Goal: Check status: Check status

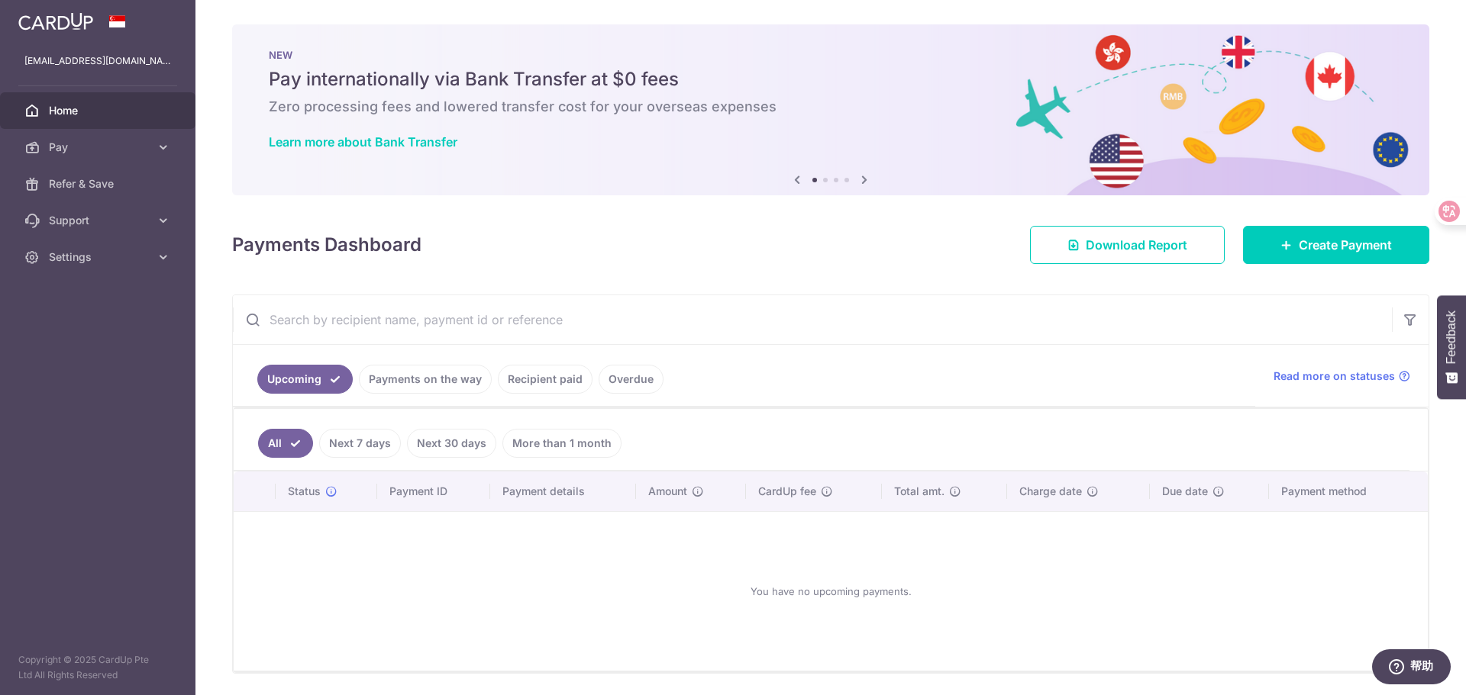
click at [559, 444] on link "More than 1 month" at bounding box center [561, 443] width 119 height 29
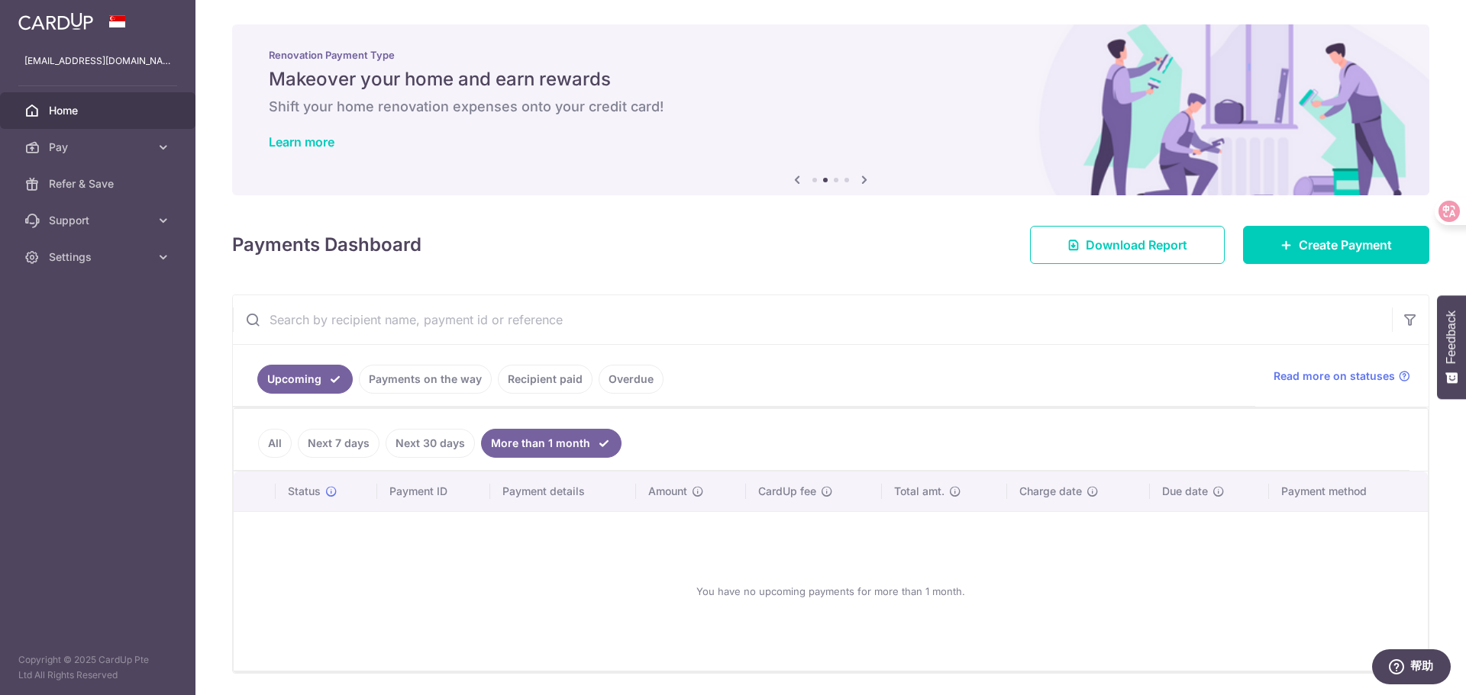
click at [537, 380] on link "Recipient paid" at bounding box center [545, 379] width 95 height 29
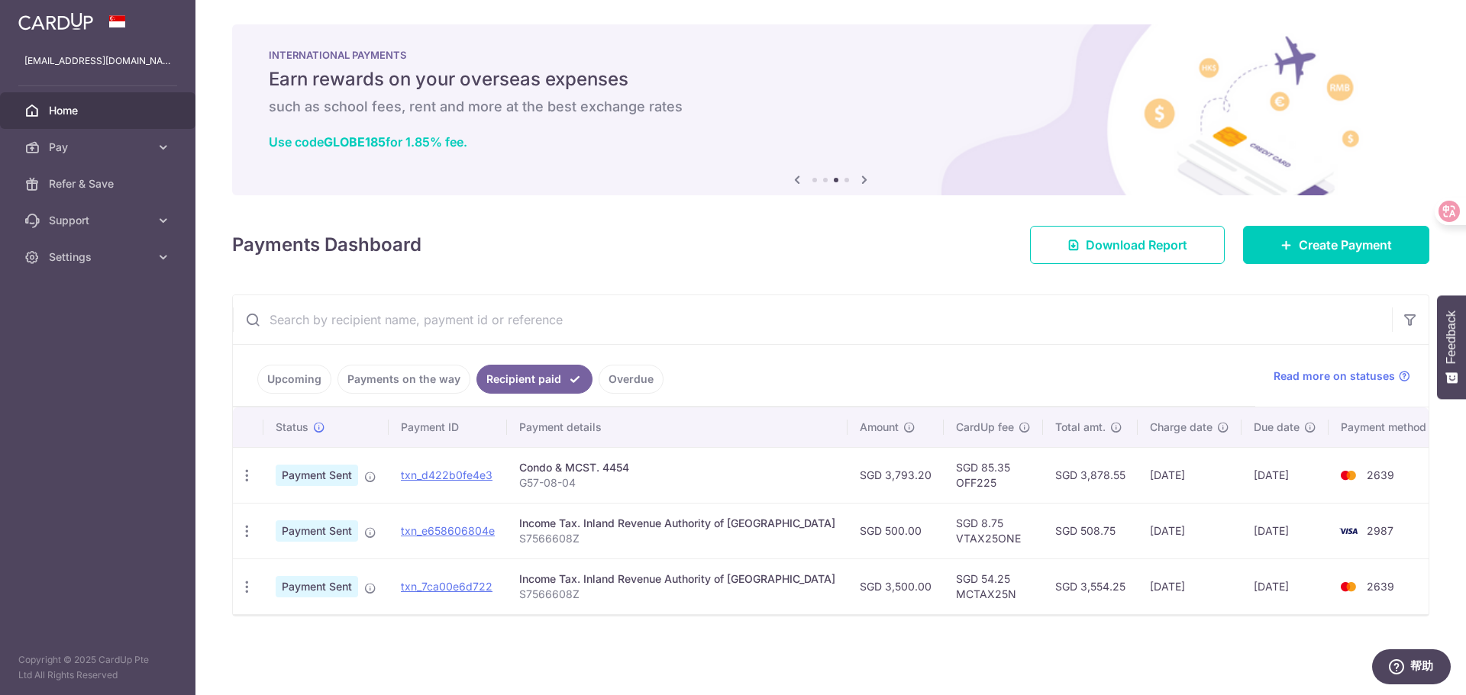
click at [568, 476] on p "G57-08-04" at bounding box center [677, 483] width 316 height 15
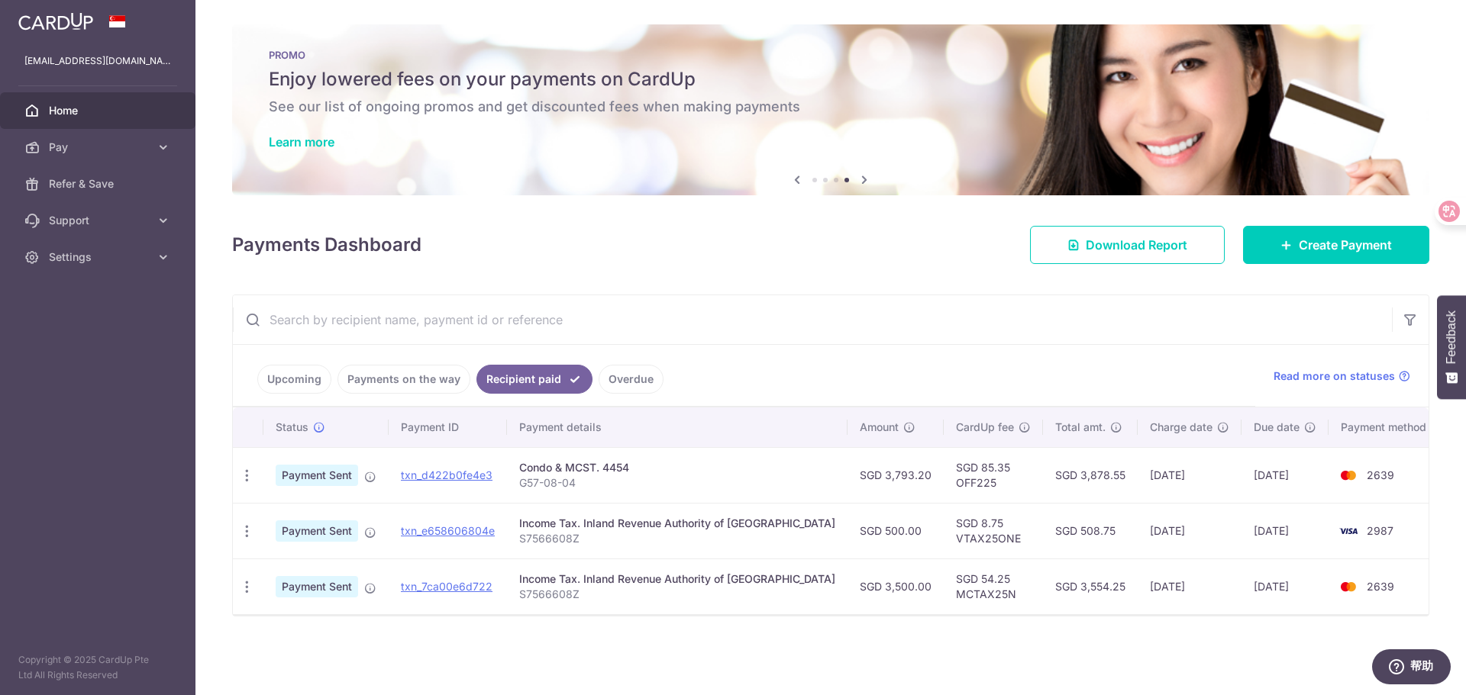
click at [305, 476] on span "Payment Sent" at bounding box center [317, 475] width 82 height 21
click at [244, 475] on icon "button" at bounding box center [247, 476] width 16 height 16
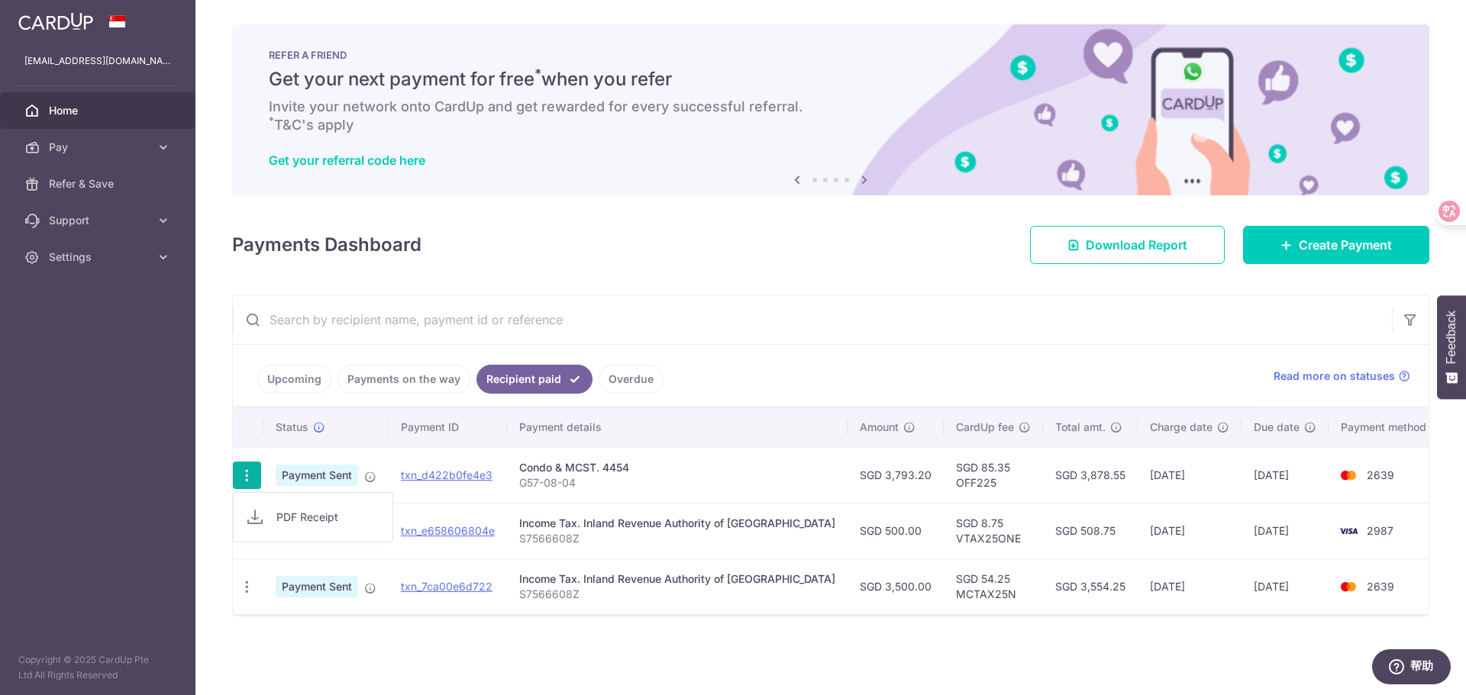
click at [369, 453] on td "Payment Sent" at bounding box center [325, 475] width 125 height 56
click at [980, 360] on ul "Upcoming Payments on the way Recipient paid Overdue" at bounding box center [744, 376] width 1022 height 62
